Goal: Transaction & Acquisition: Purchase product/service

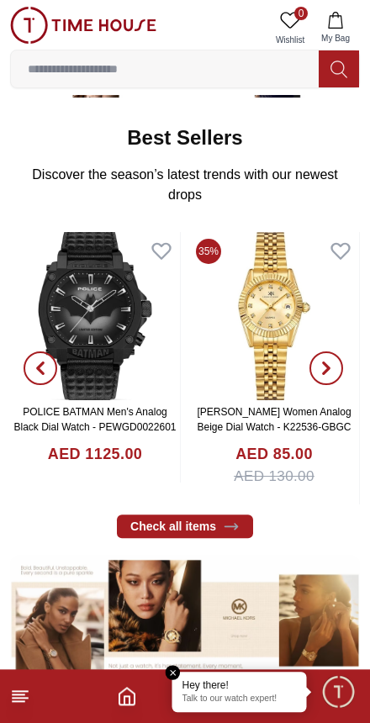
scroll to position [266, 0]
click at [220, 525] on link "Check all items" at bounding box center [185, 526] width 136 height 24
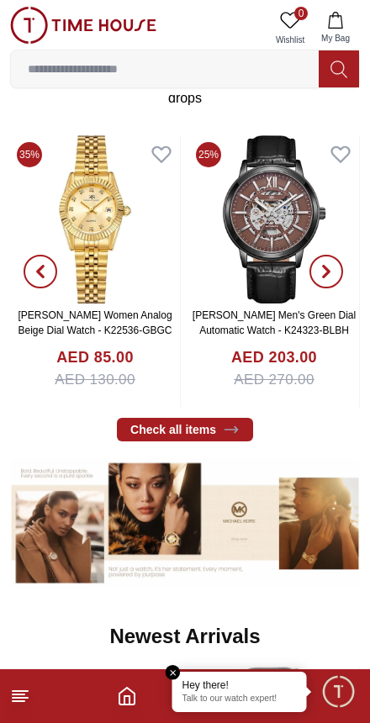
scroll to position [347, 0]
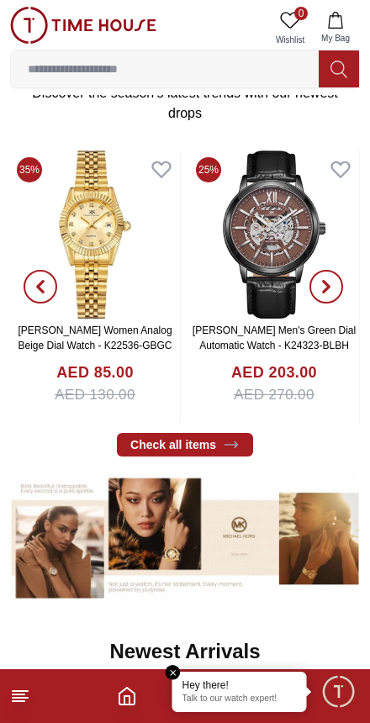
click at [216, 447] on link "Check all items" at bounding box center [185, 445] width 136 height 24
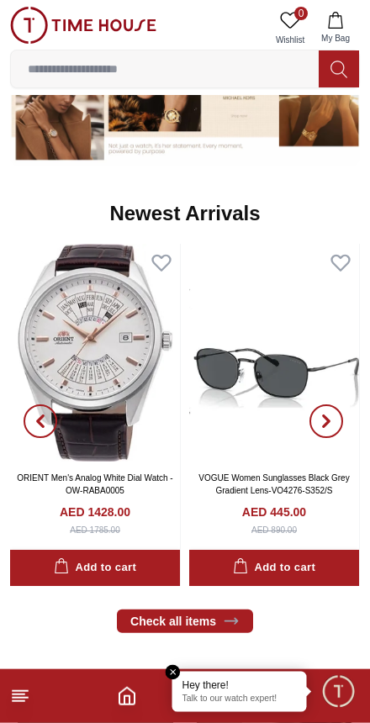
scroll to position [776, 0]
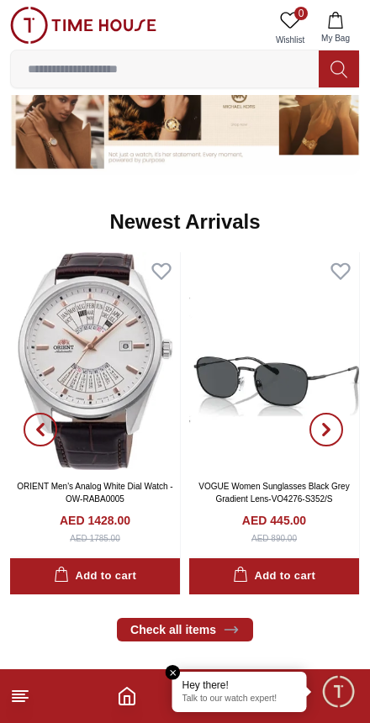
click at [326, 430] on icon "button" at bounding box center [325, 429] width 5 height 11
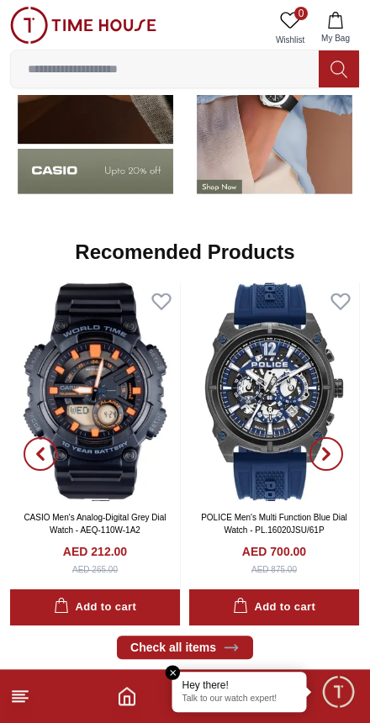
scroll to position [1556, 0]
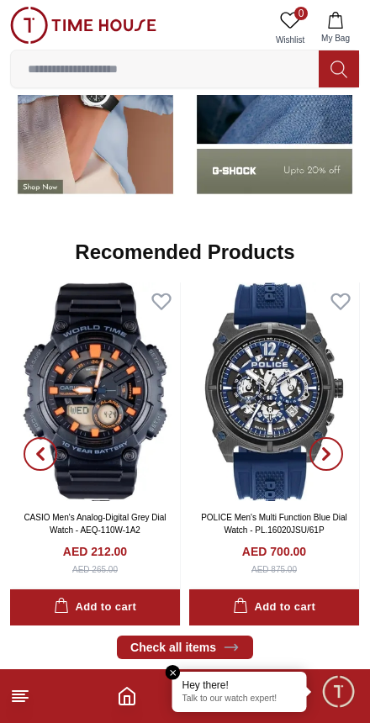
click at [328, 455] on icon "button" at bounding box center [325, 453] width 5 height 11
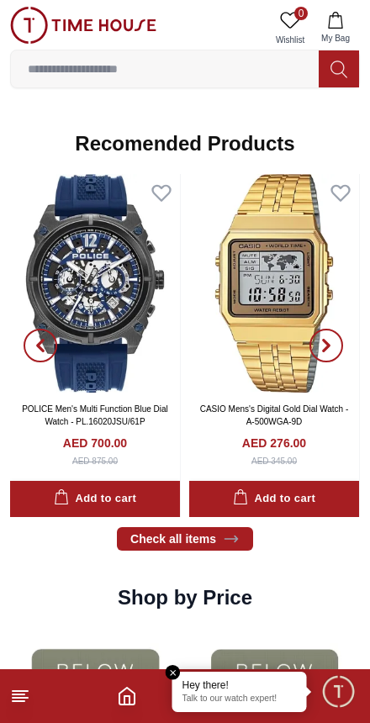
scroll to position [1712, 0]
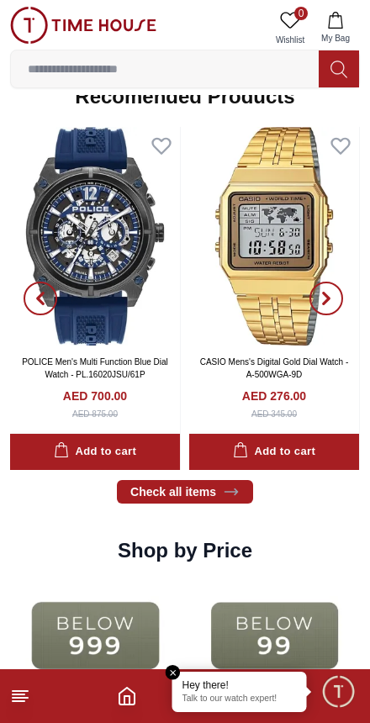
click at [223, 497] on icon at bounding box center [231, 491] width 17 height 17
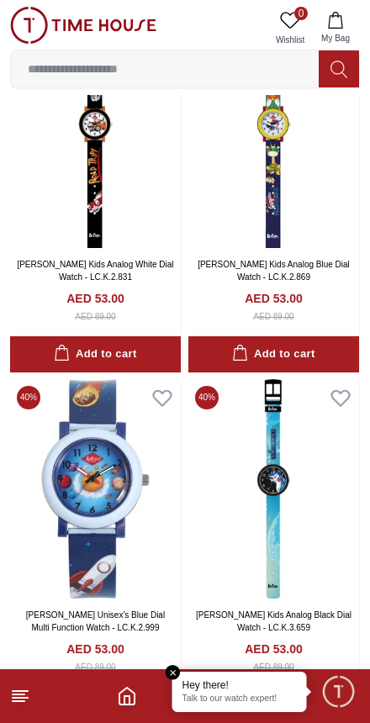
scroll to position [1888, 0]
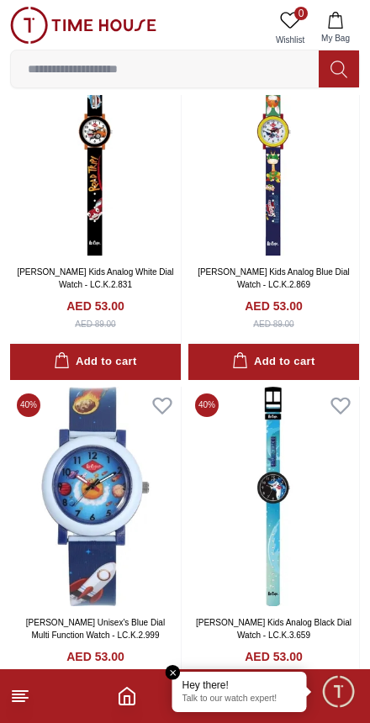
click at [133, 704] on icon "Home" at bounding box center [126, 695] width 15 height 17
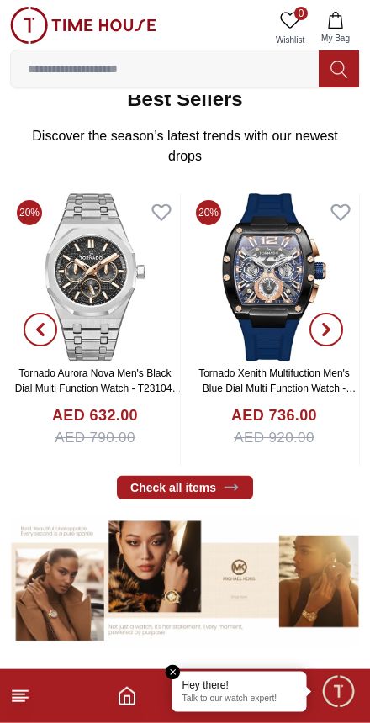
scroll to position [306, 0]
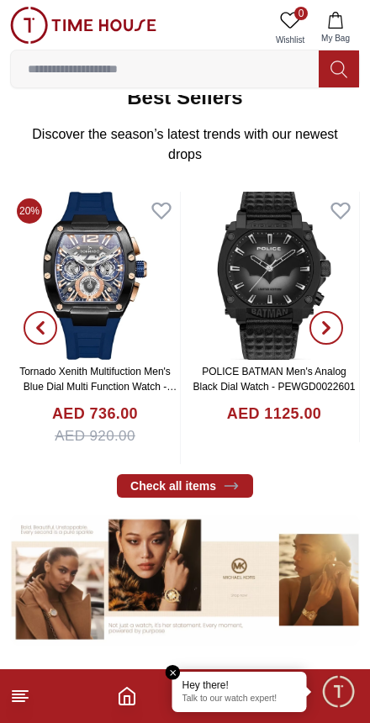
click at [204, 487] on link "Check all items" at bounding box center [185, 486] width 136 height 24
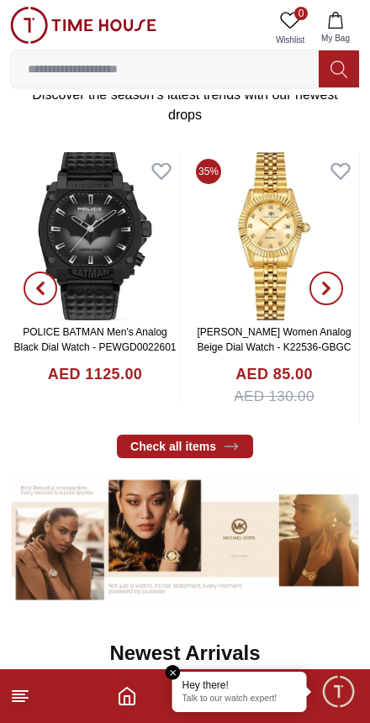
scroll to position [350, 0]
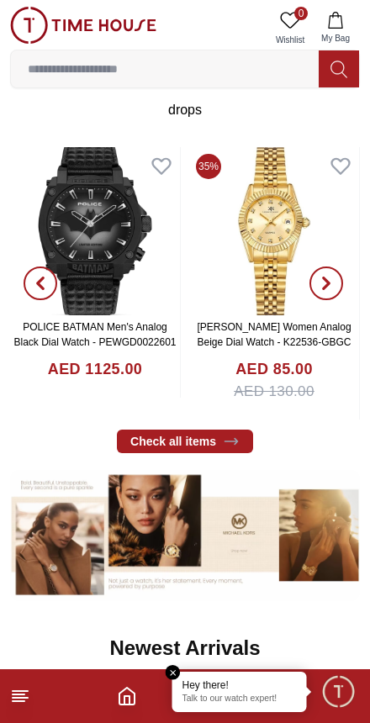
click at [37, 681] on footer at bounding box center [185, 696] width 370 height 54
click at [29, 692] on icon at bounding box center [20, 696] width 20 height 20
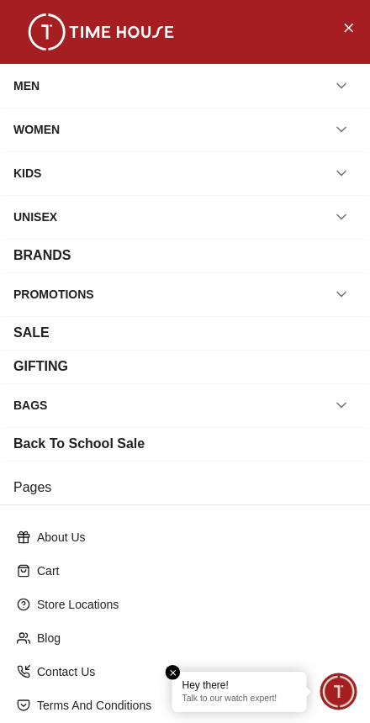
click at [38, 76] on div "MEN" at bounding box center [26, 86] width 26 height 30
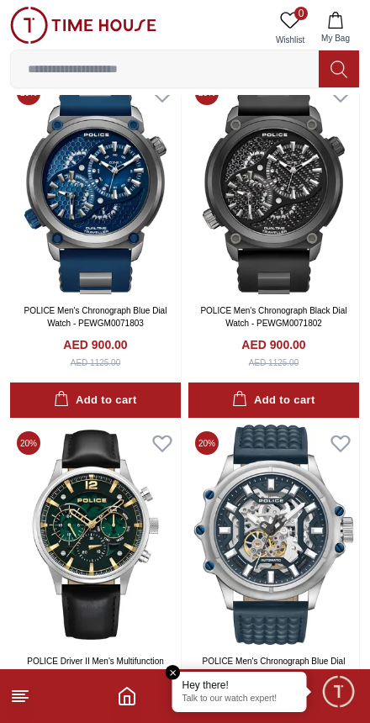
scroll to position [2901, 0]
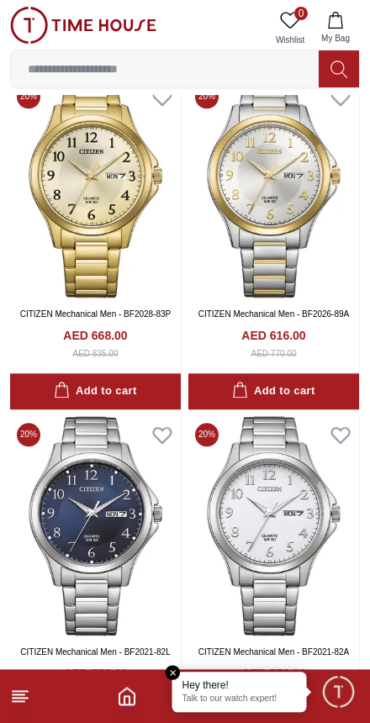
scroll to position [7422, 0]
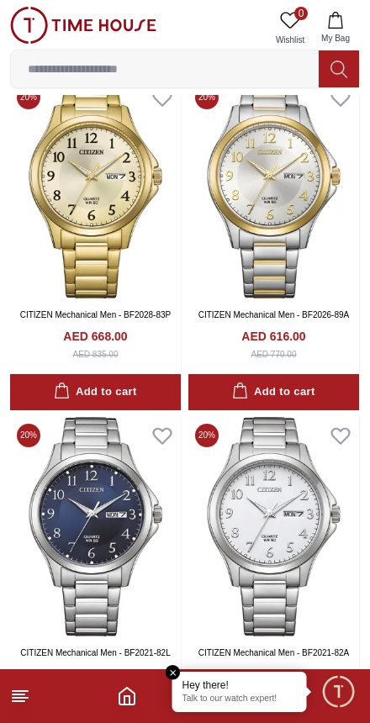
click at [26, 21] on img at bounding box center [83, 25] width 146 height 37
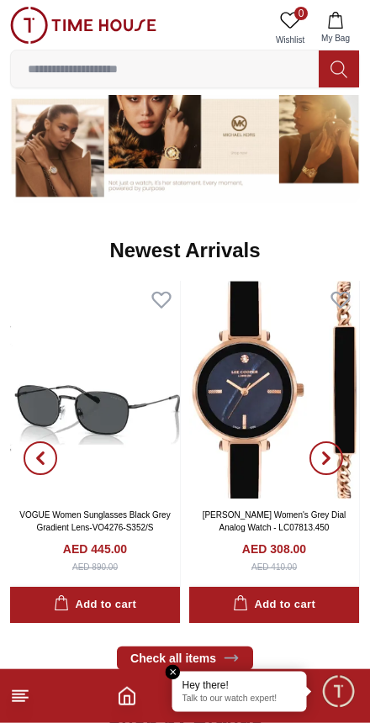
scroll to position [753, 0]
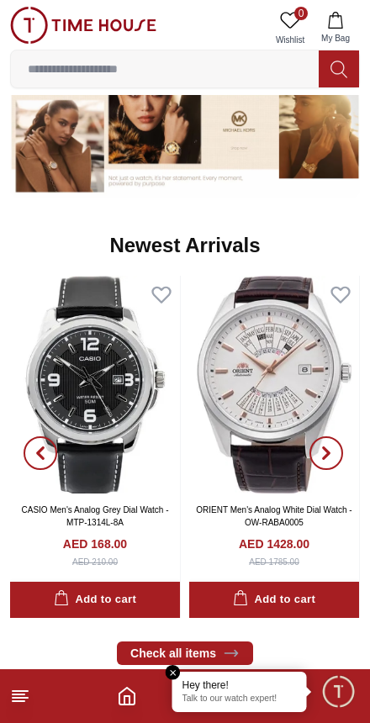
click at [115, 508] on link "CASIO Men's Analog Grey Dial Watch - MTP-1314L-8A" at bounding box center [95, 516] width 147 height 22
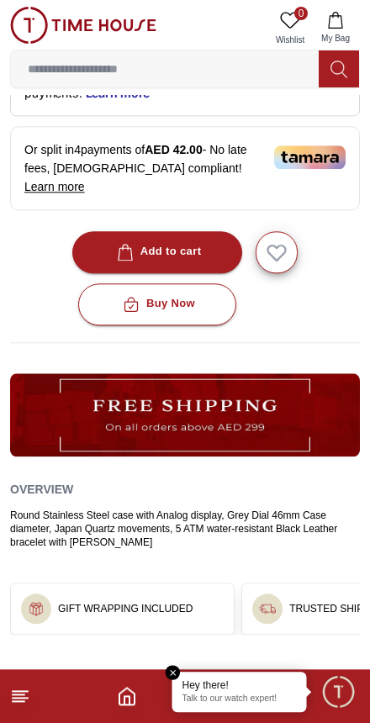
scroll to position [529, 0]
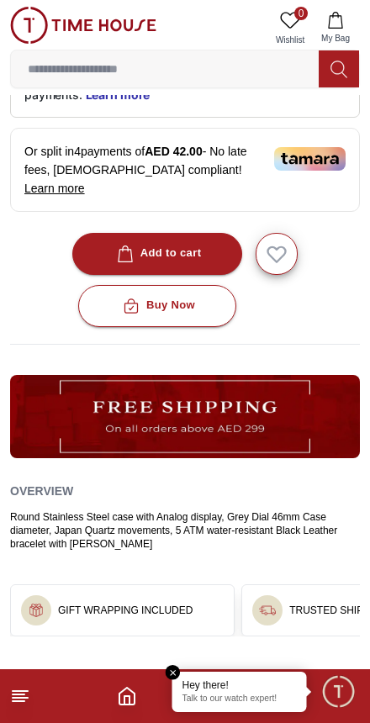
click at [133, 702] on icon "Home" at bounding box center [127, 696] width 20 height 20
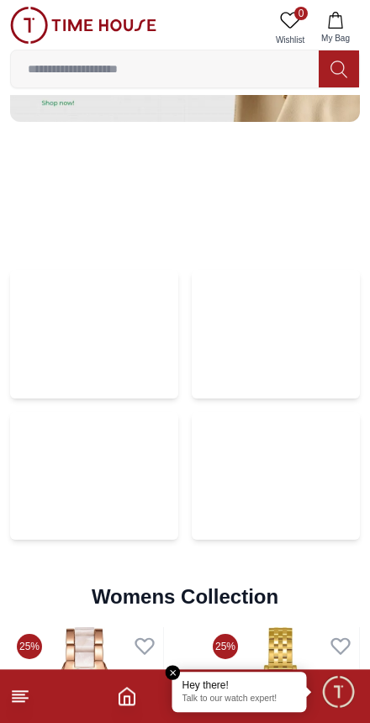
scroll to position [3433, 0]
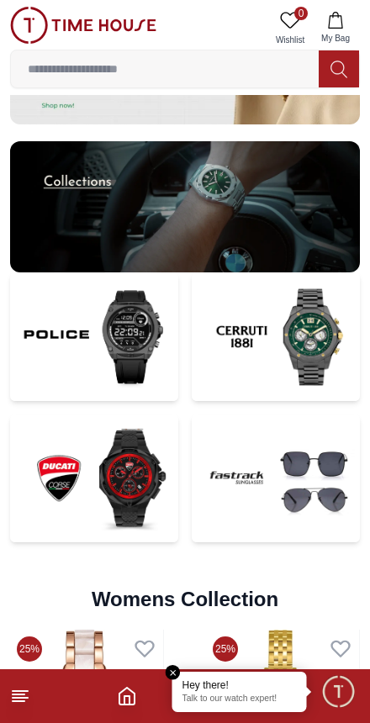
click at [139, 476] on img at bounding box center [94, 478] width 168 height 128
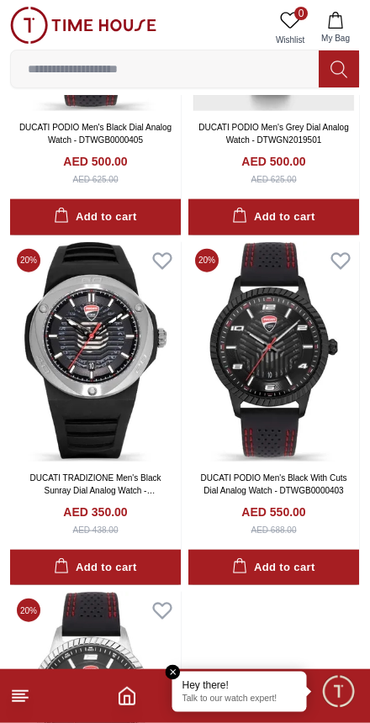
scroll to position [2427, 0]
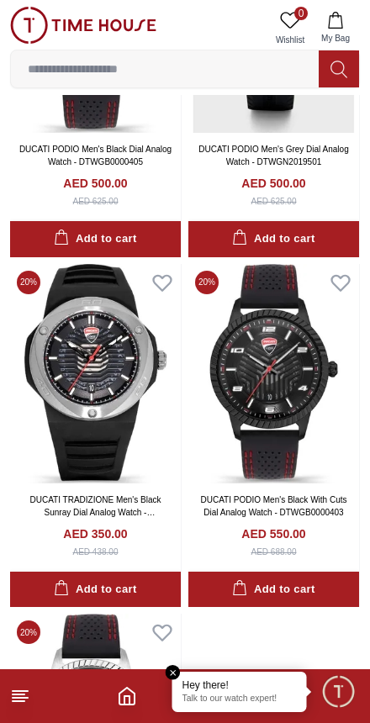
click at [289, 422] on img at bounding box center [273, 373] width 171 height 219
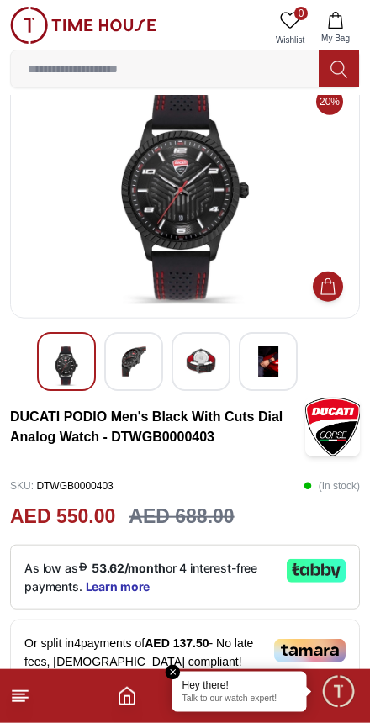
scroll to position [39, 0]
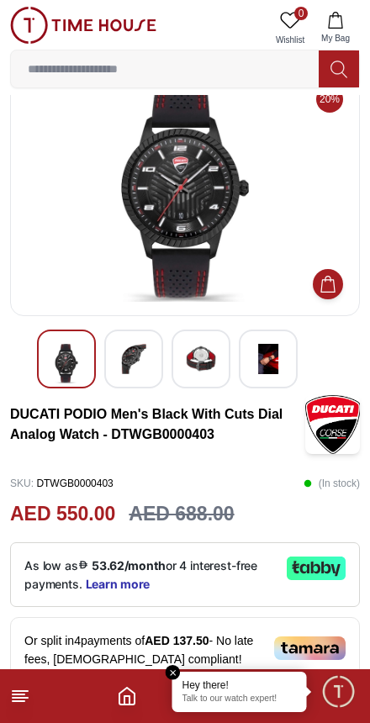
click at [60, 219] on img at bounding box center [184, 192] width 321 height 218
click at [171, 173] on img at bounding box center [184, 192] width 321 height 218
click at [39, 355] on div at bounding box center [66, 358] width 59 height 59
click at [74, 350] on img at bounding box center [66, 363] width 30 height 39
click at [146, 357] on img at bounding box center [133, 359] width 30 height 30
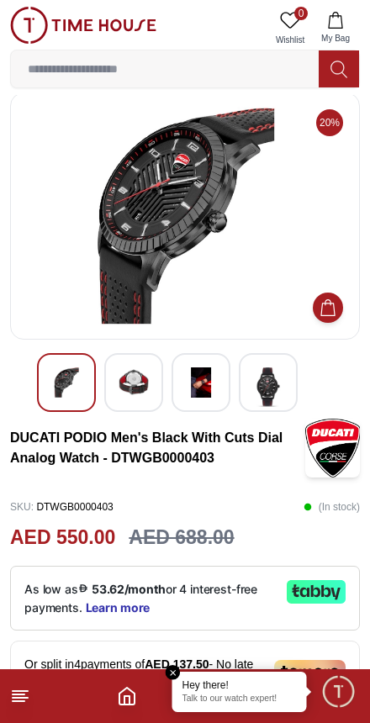
scroll to position [0, 0]
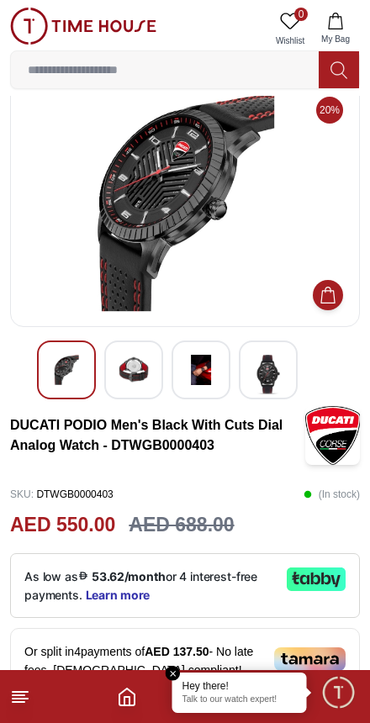
click at [271, 383] on img at bounding box center [268, 373] width 30 height 39
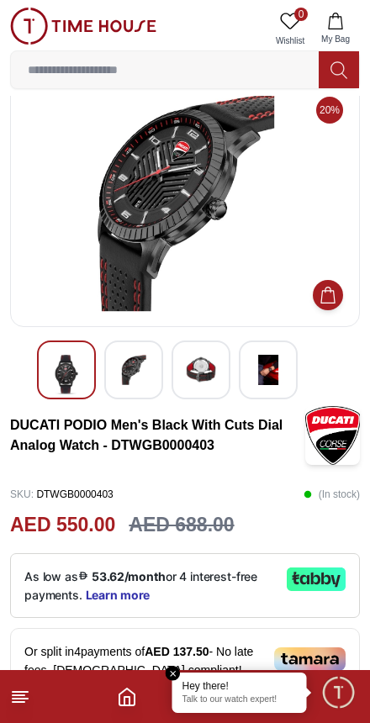
scroll to position [29, 0]
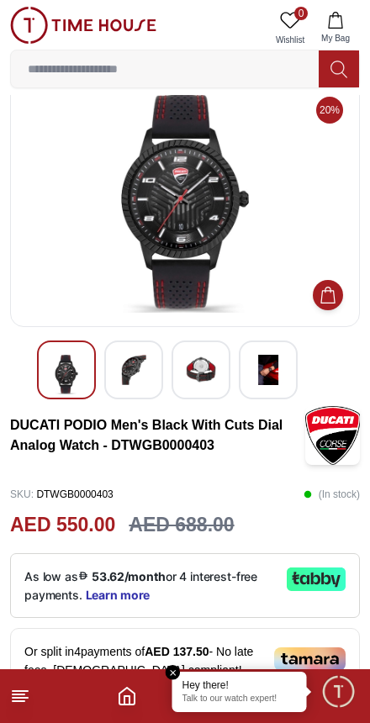
click at [204, 371] on img at bounding box center [201, 370] width 30 height 30
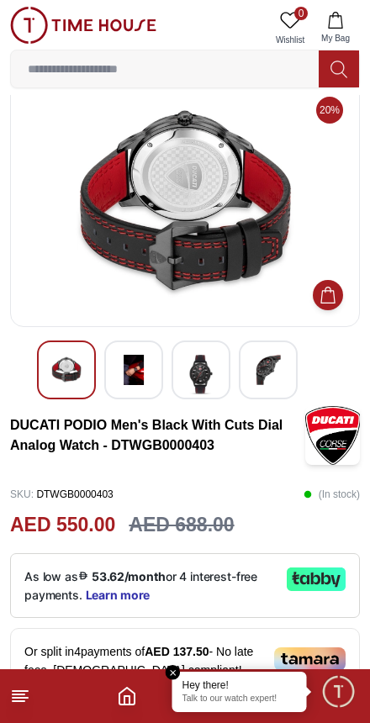
click at [141, 372] on img at bounding box center [133, 370] width 30 height 30
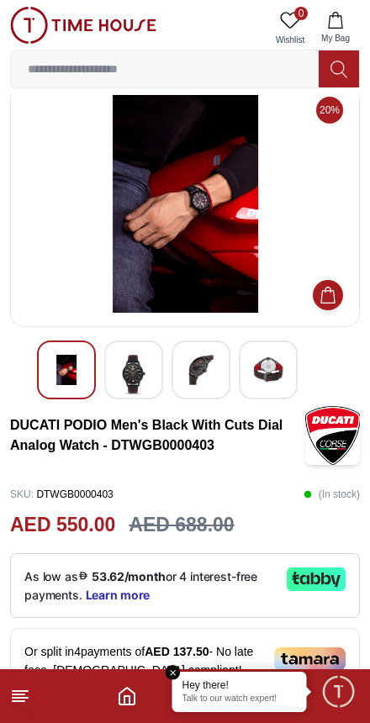
click at [139, 379] on img at bounding box center [133, 374] width 30 height 39
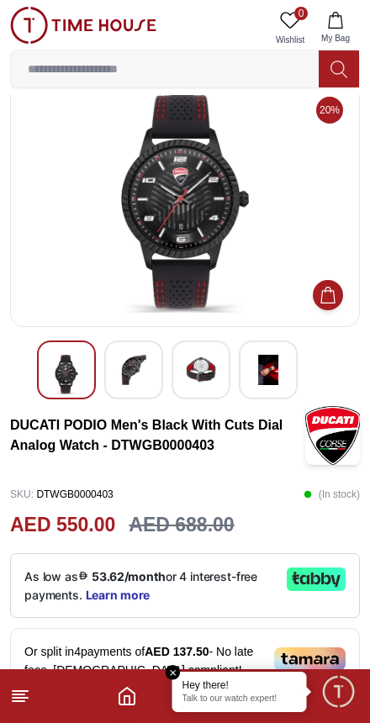
click at [134, 378] on img at bounding box center [133, 370] width 30 height 30
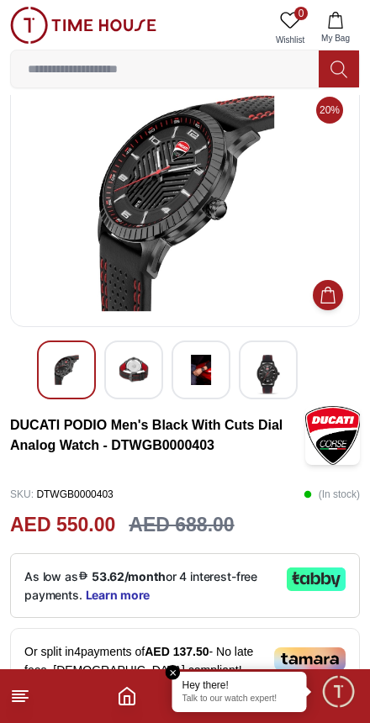
click at [205, 378] on img at bounding box center [201, 370] width 30 height 30
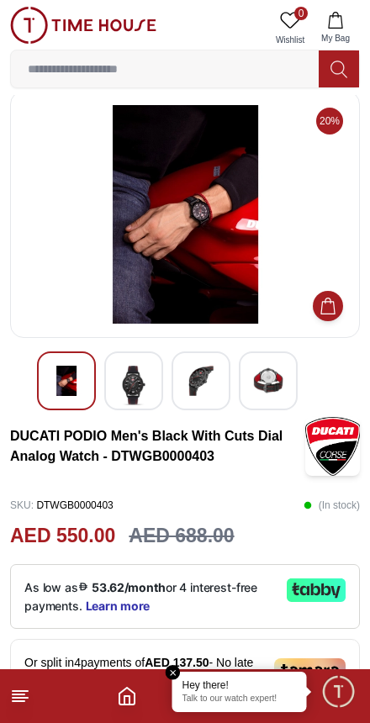
scroll to position [0, 0]
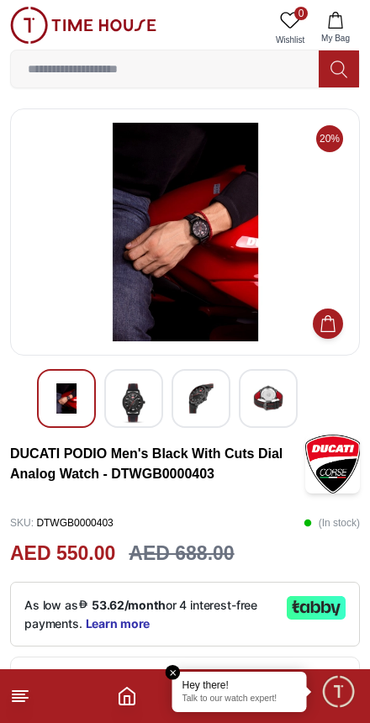
click at [25, 691] on line at bounding box center [20, 691] width 15 height 0
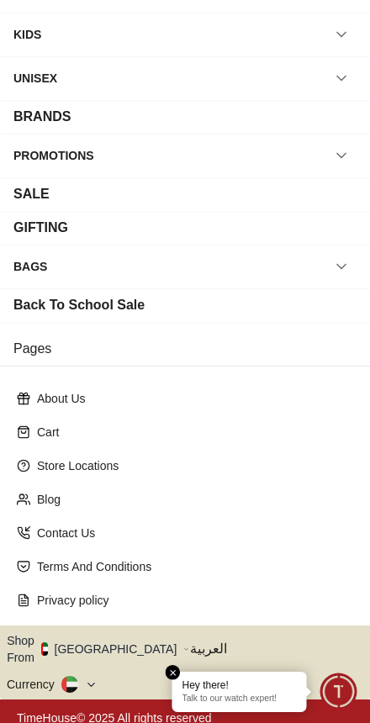
scroll to position [139, 0]
click at [171, 676] on em "Close tooltip" at bounding box center [173, 672] width 15 height 15
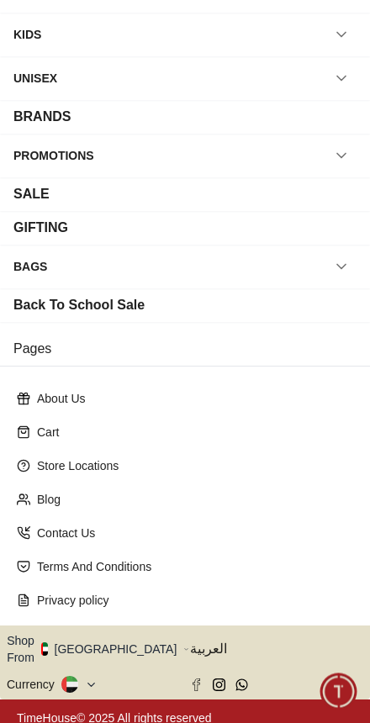
click at [218, 681] on div "Shop From [GEOGRAPHIC_DATA] العربية Currency" at bounding box center [185, 662] width 356 height 74
click at [201, 678] on icon "Facebook" at bounding box center [196, 684] width 13 height 13
